Goal: Information Seeking & Learning: Learn about a topic

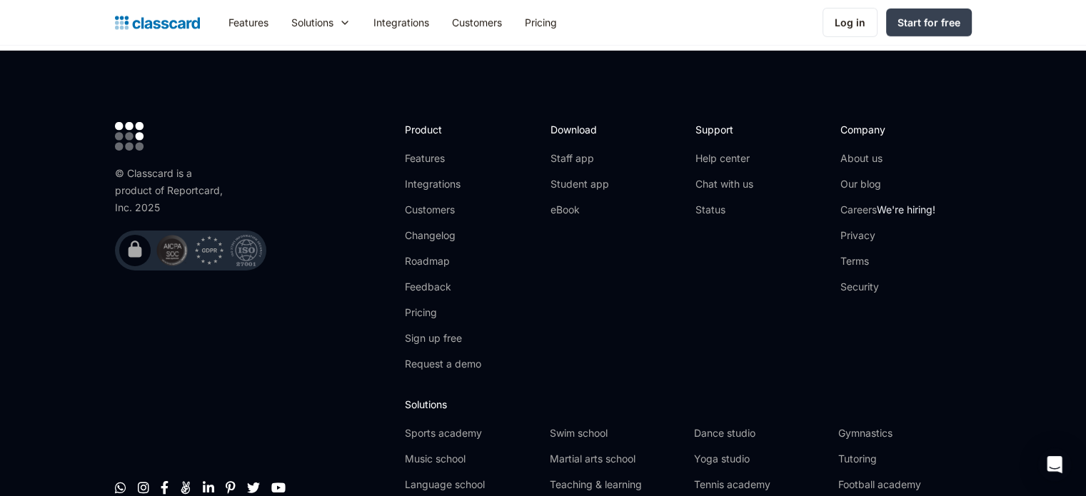
scroll to position [4678, 0]
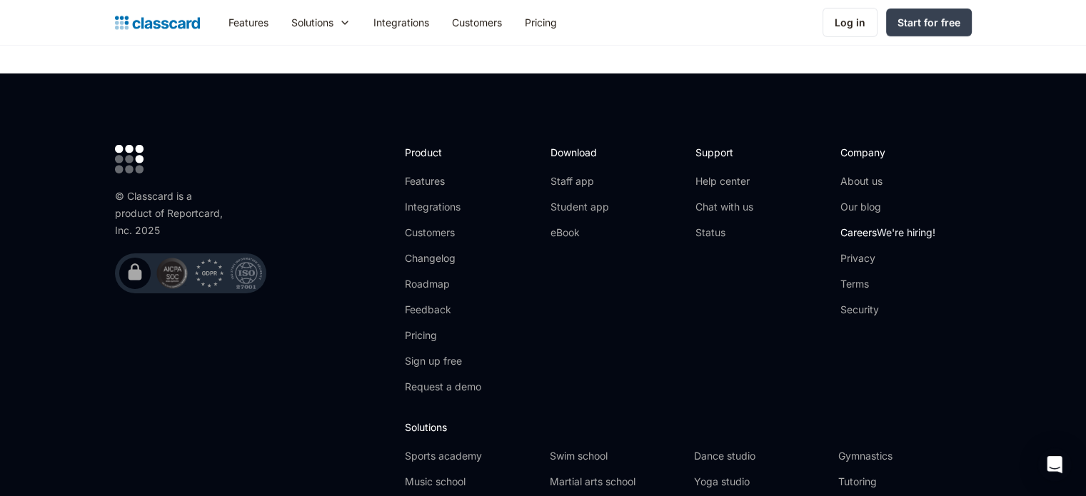
click at [866, 226] on link "Careers We're hiring!" at bounding box center [887, 233] width 95 height 14
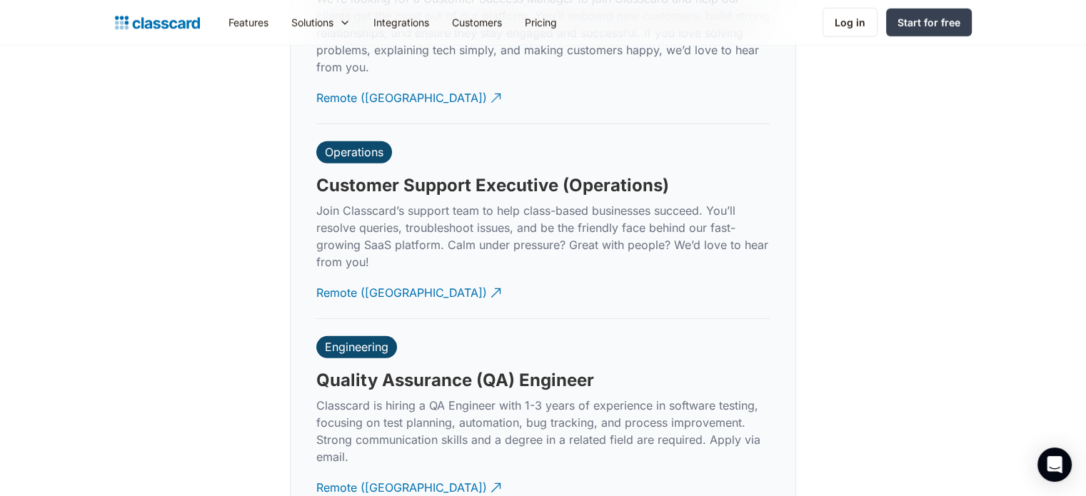
scroll to position [4069, 0]
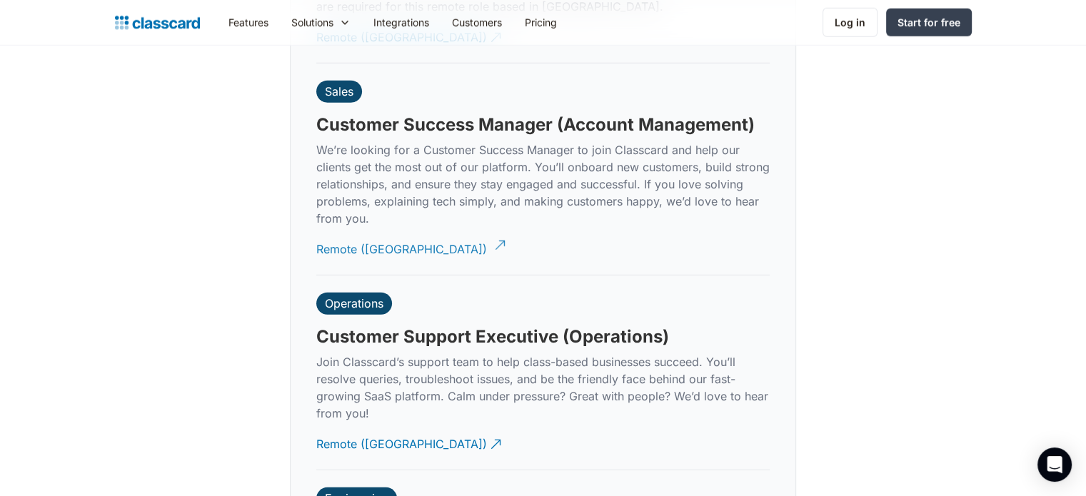
click at [367, 238] on div "Remote ([GEOGRAPHIC_DATA])" at bounding box center [401, 244] width 171 height 28
